Goal: Book appointment/travel/reservation

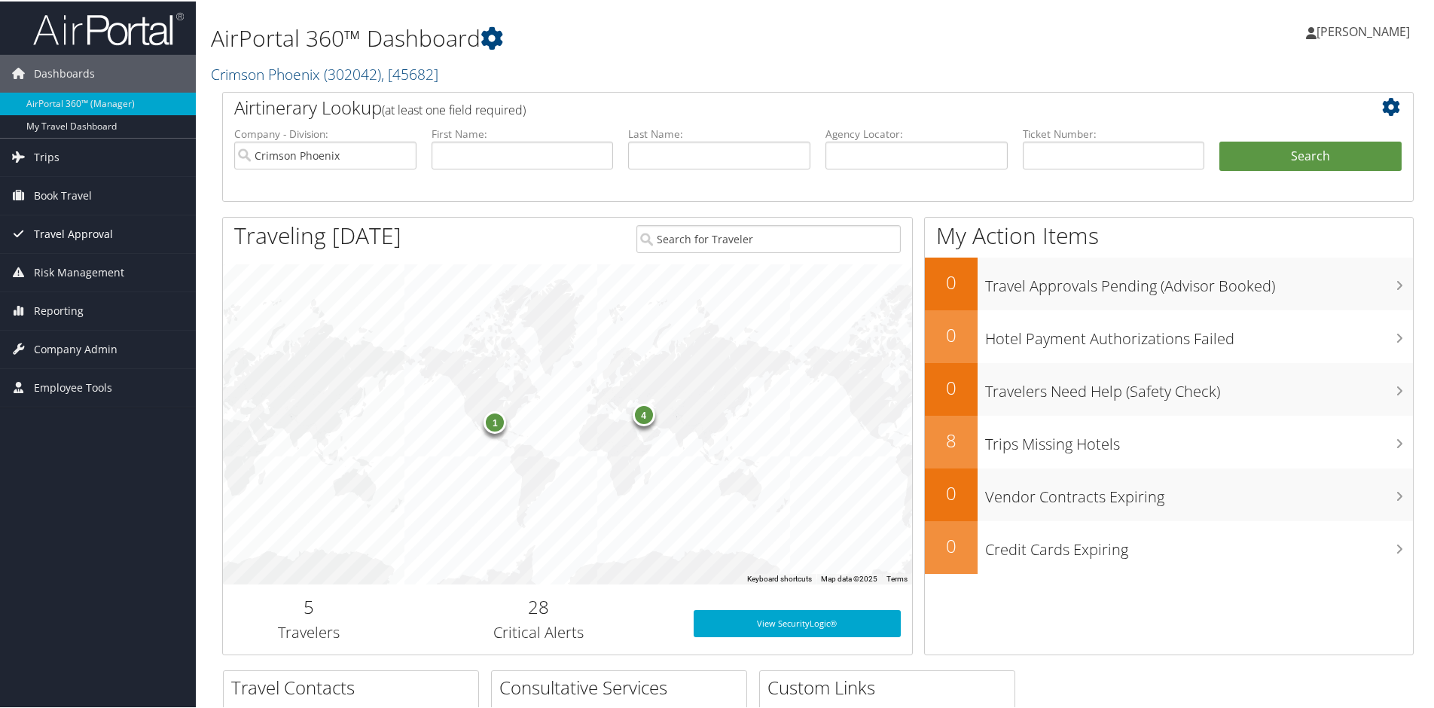
click at [73, 194] on span "Book Travel" at bounding box center [63, 195] width 58 height 38
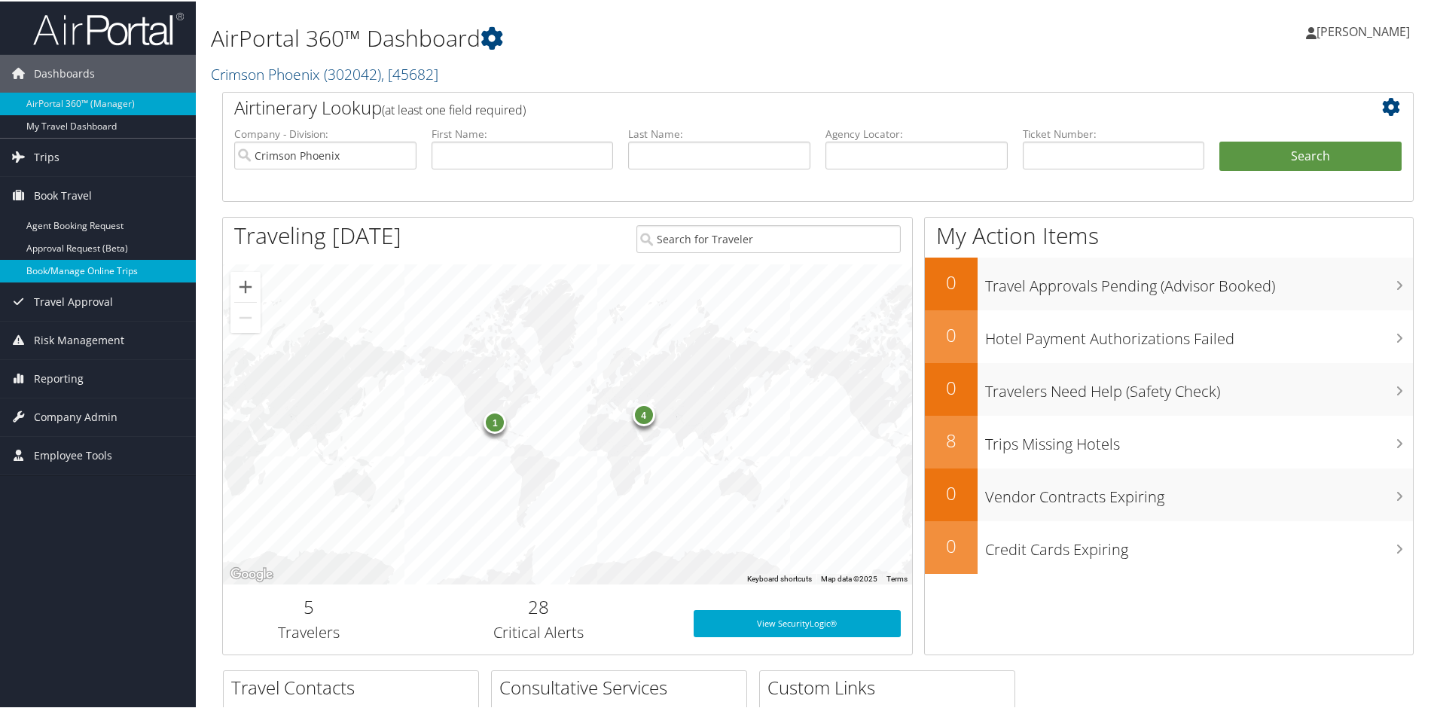
click at [72, 267] on link "Book/Manage Online Trips" at bounding box center [98, 269] width 196 height 23
